Goal: Transaction & Acquisition: Download file/media

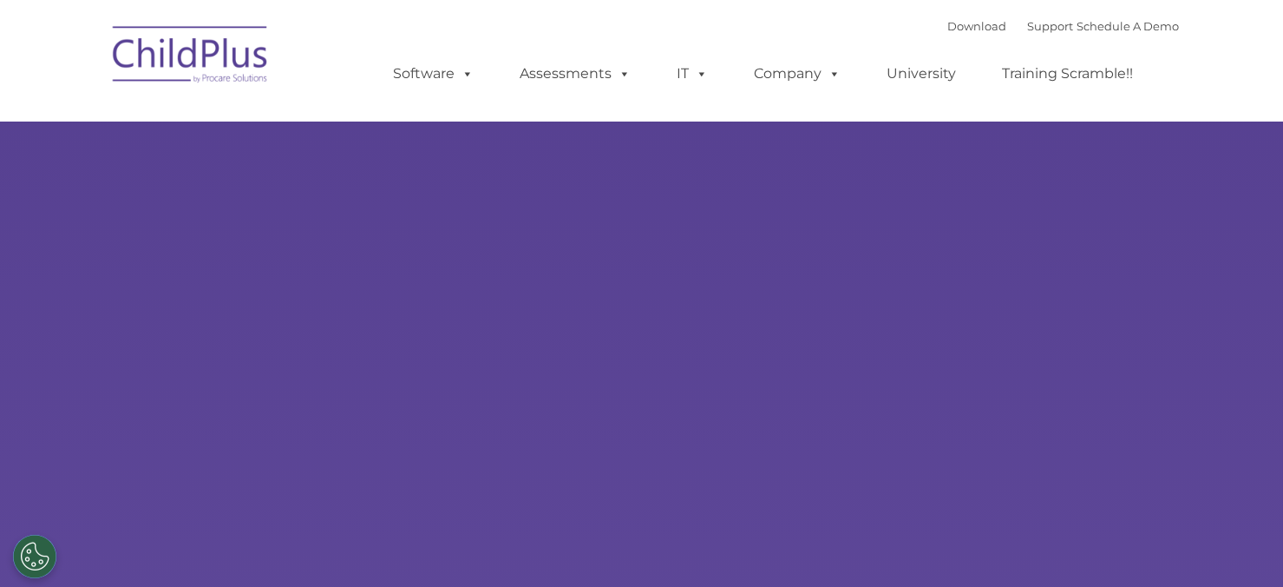
select select "MEDIUM"
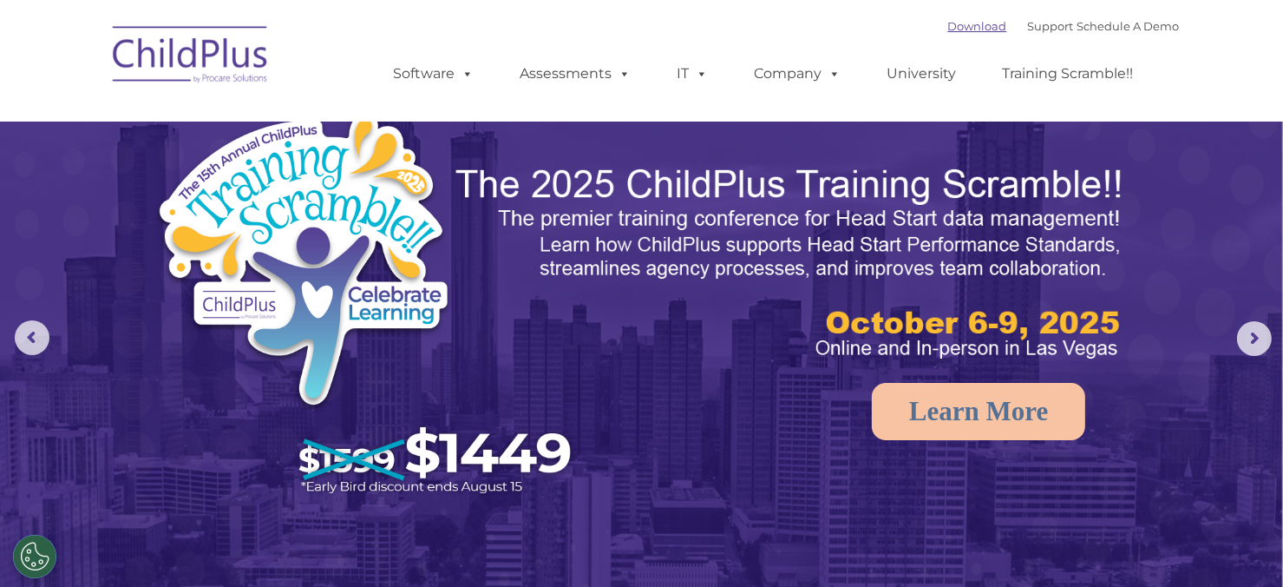
click at [948, 24] on link "Download" at bounding box center [977, 26] width 59 height 14
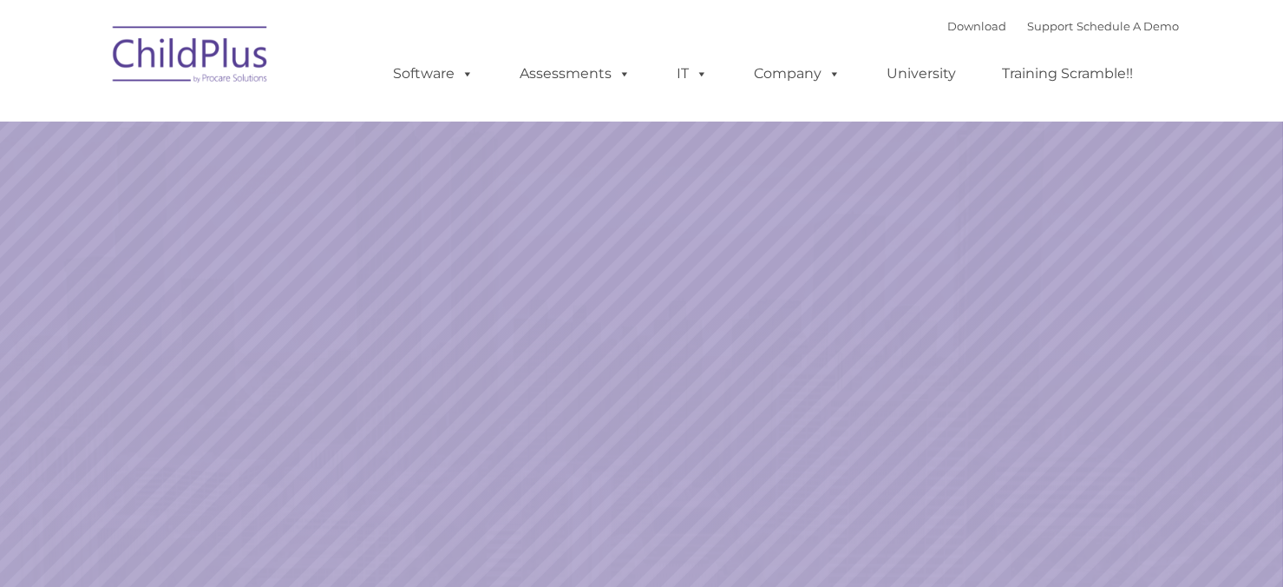
select select "MEDIUM"
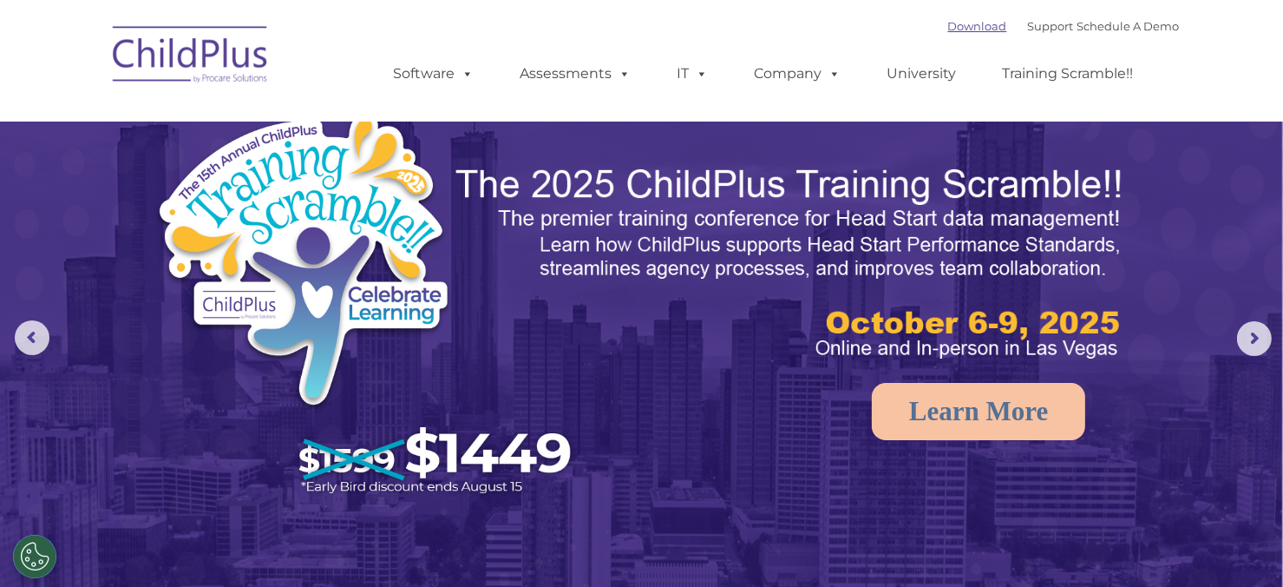
click at [951, 22] on link "Download" at bounding box center [977, 26] width 59 height 14
